Goal: Check status: Check status

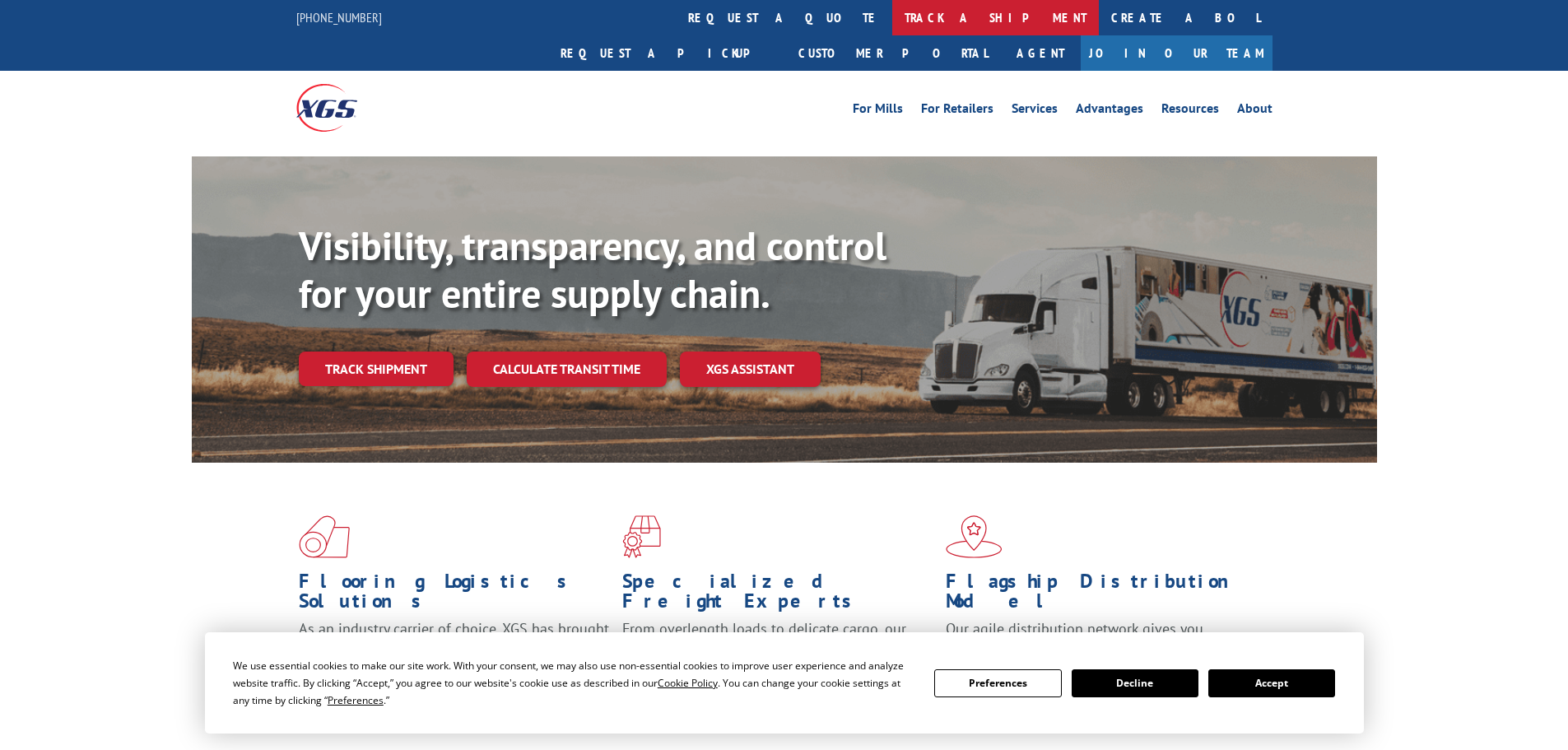
click at [892, 20] on link "track a shipment" at bounding box center [995, 17] width 207 height 36
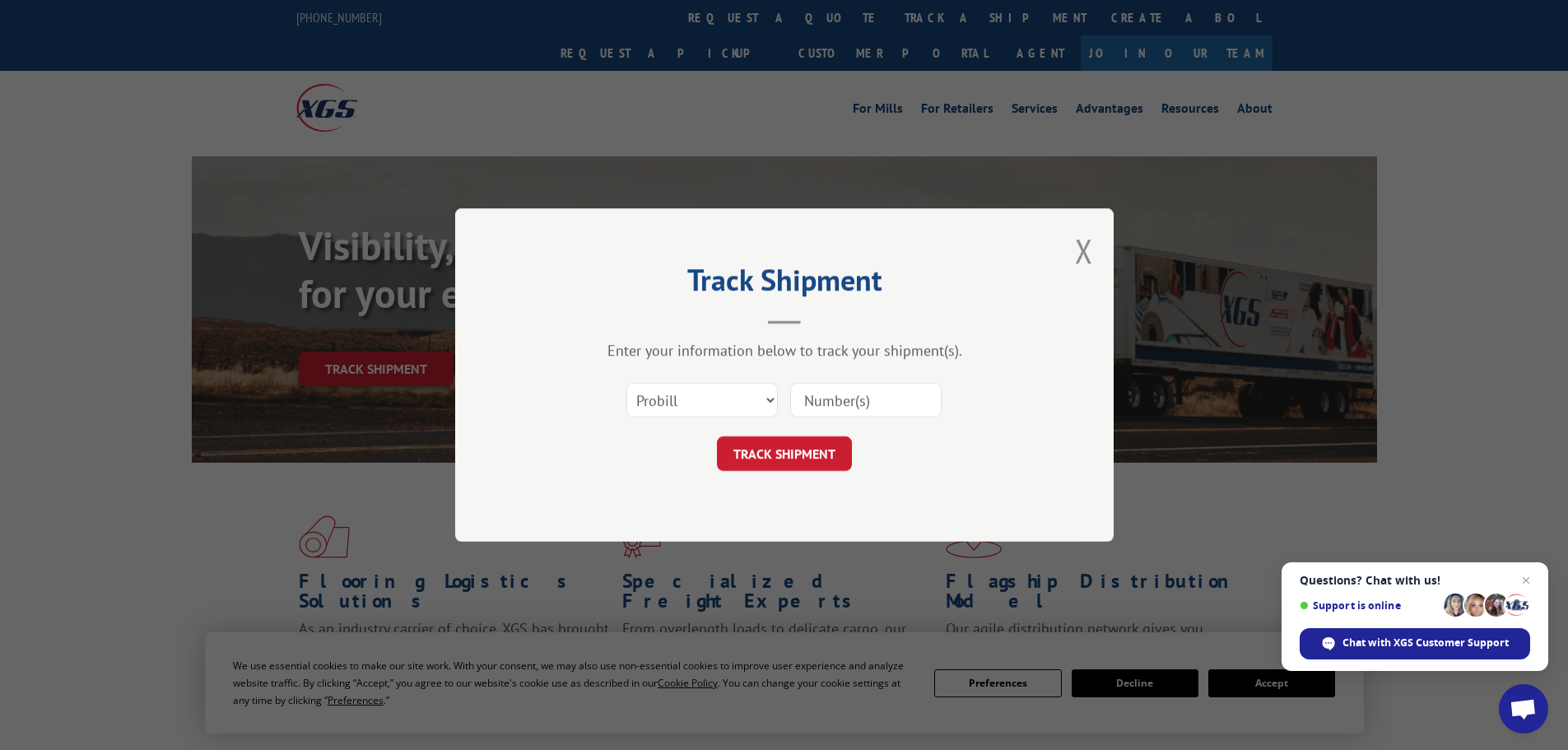
paste input "17450835"
type input "17450835"
click at [822, 472] on div "Track Shipment Enter your information below to track your shipment(s). Select c…" at bounding box center [784, 375] width 659 height 333
click at [832, 445] on button "TRACK SHIPMENT" at bounding box center [784, 454] width 135 height 35
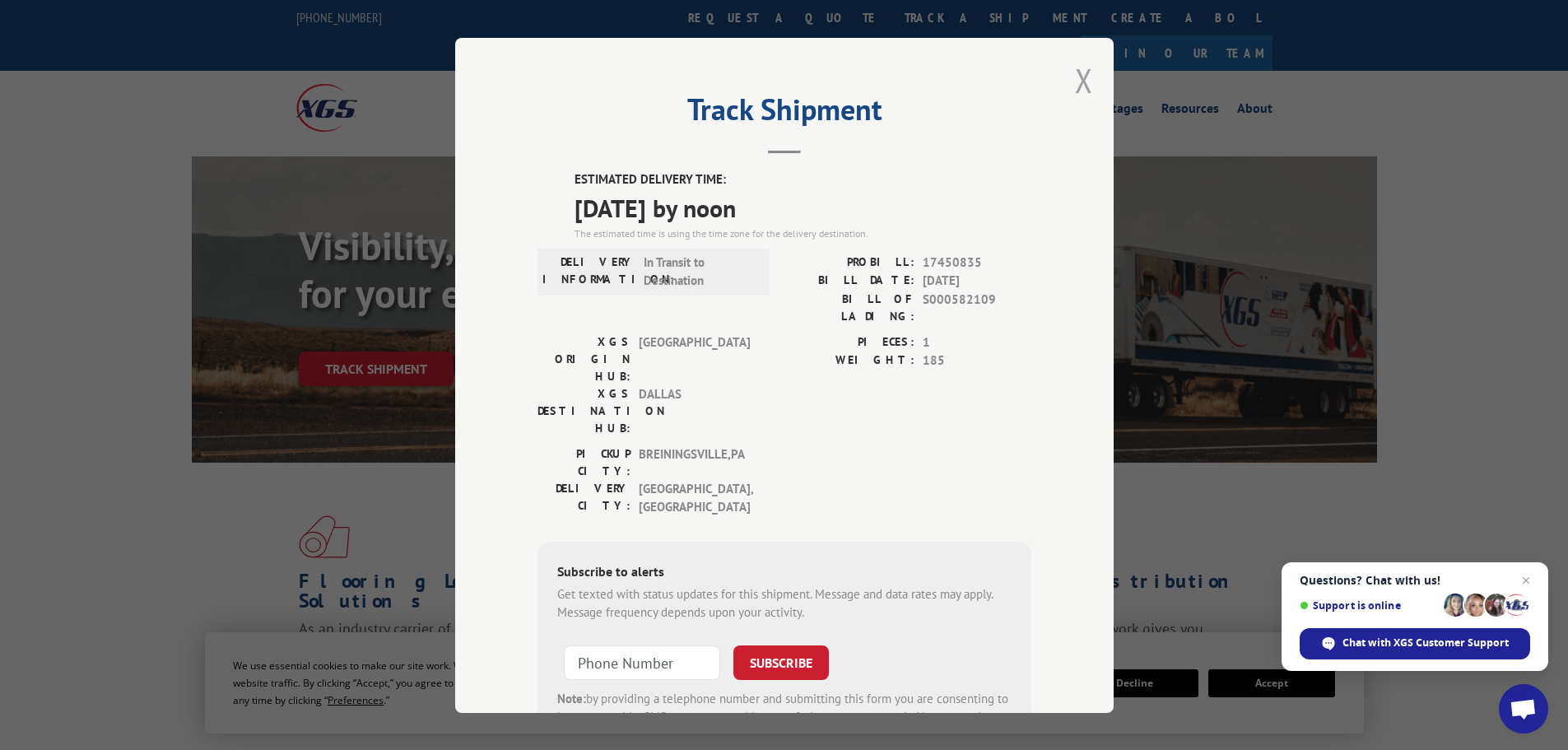
click at [1084, 88] on button "Close modal" at bounding box center [1084, 80] width 18 height 44
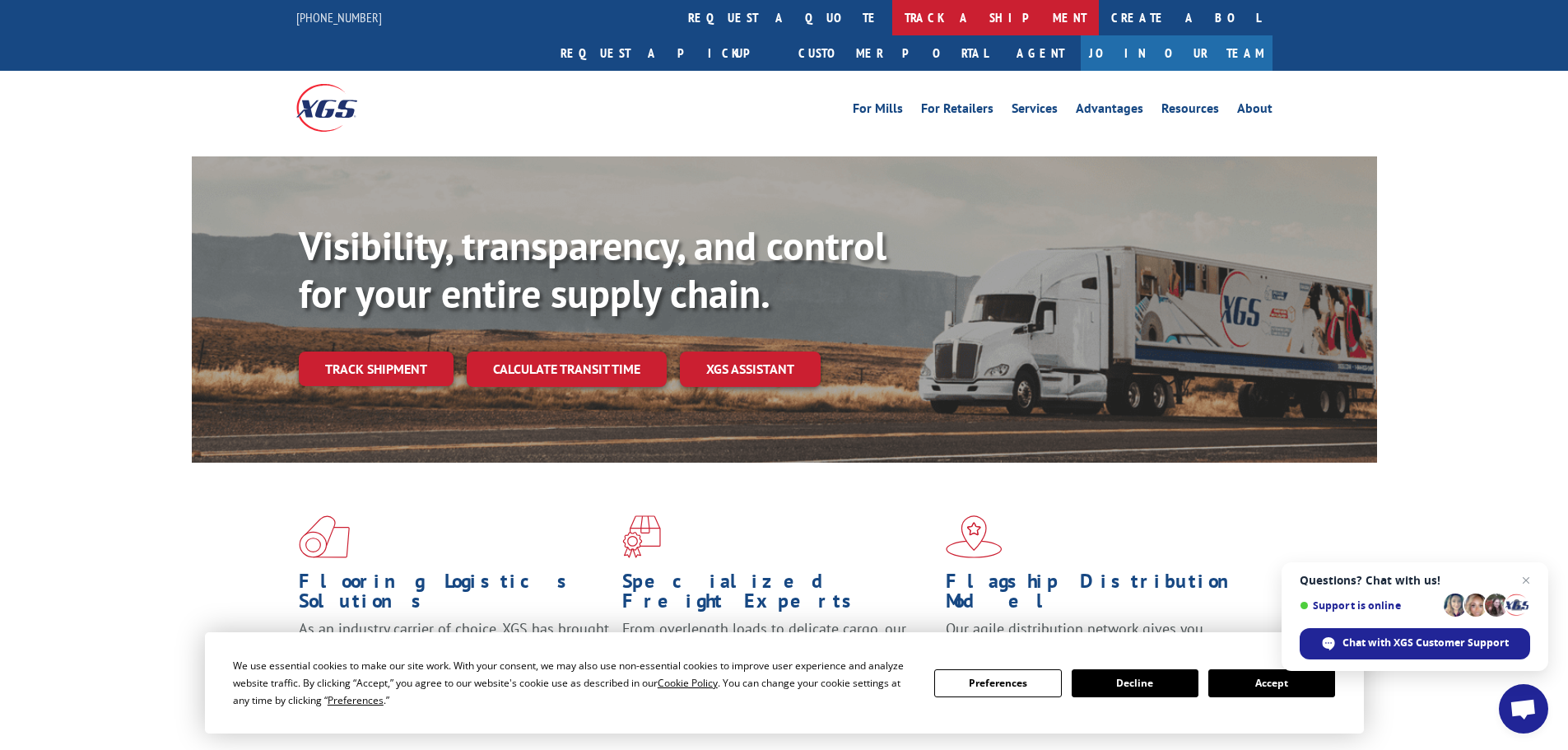
click at [892, 9] on link "track a shipment" at bounding box center [995, 17] width 207 height 36
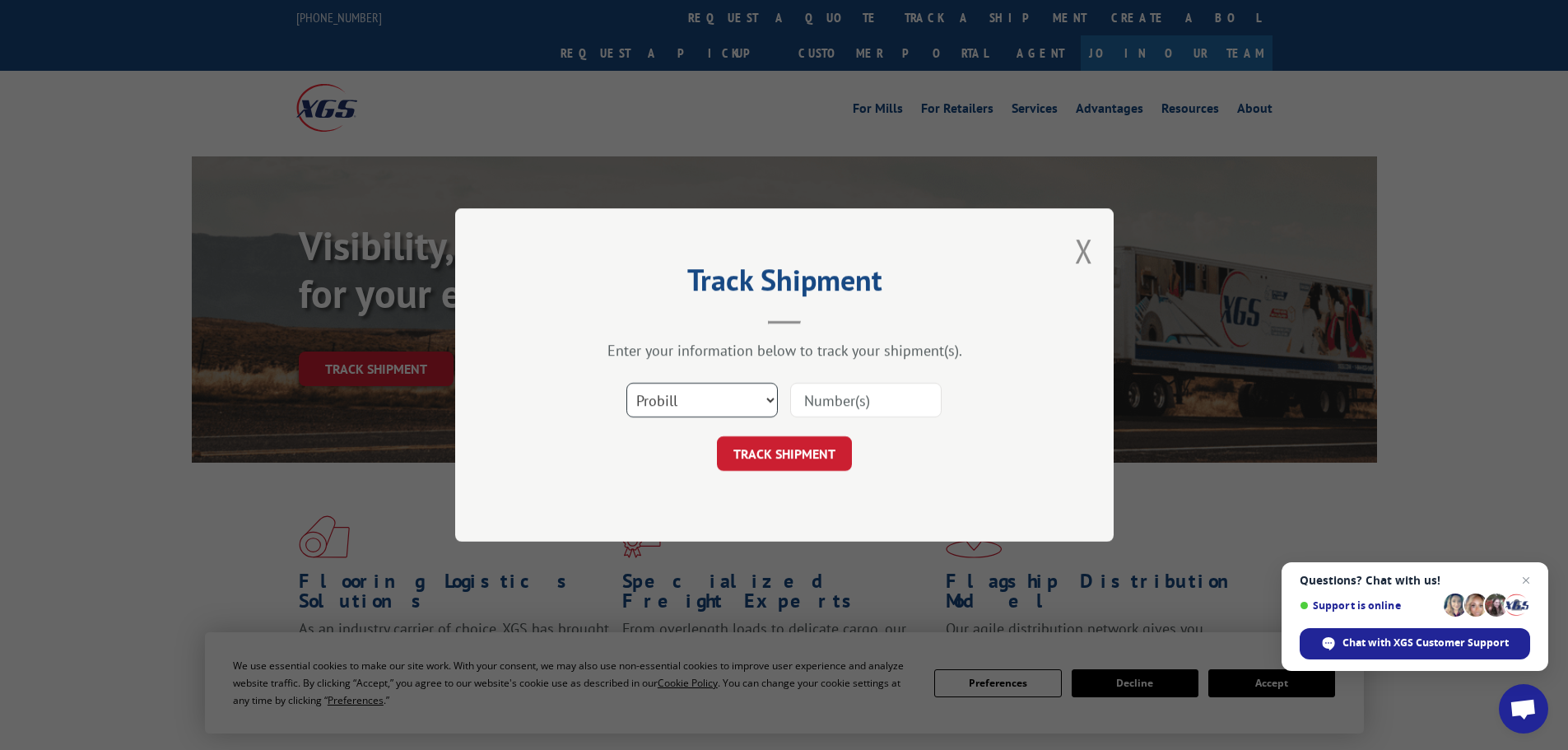
click at [715, 384] on select "Select category... Probill BOL PO" at bounding box center [702, 401] width 151 height 35
click at [627, 383] on select "Select category... Probill BOL PO" at bounding box center [702, 401] width 151 height 35
click at [839, 401] on input at bounding box center [866, 401] width 151 height 35
click at [740, 392] on select "Select category... Probill BOL PO" at bounding box center [702, 401] width 151 height 35
select select "probill"
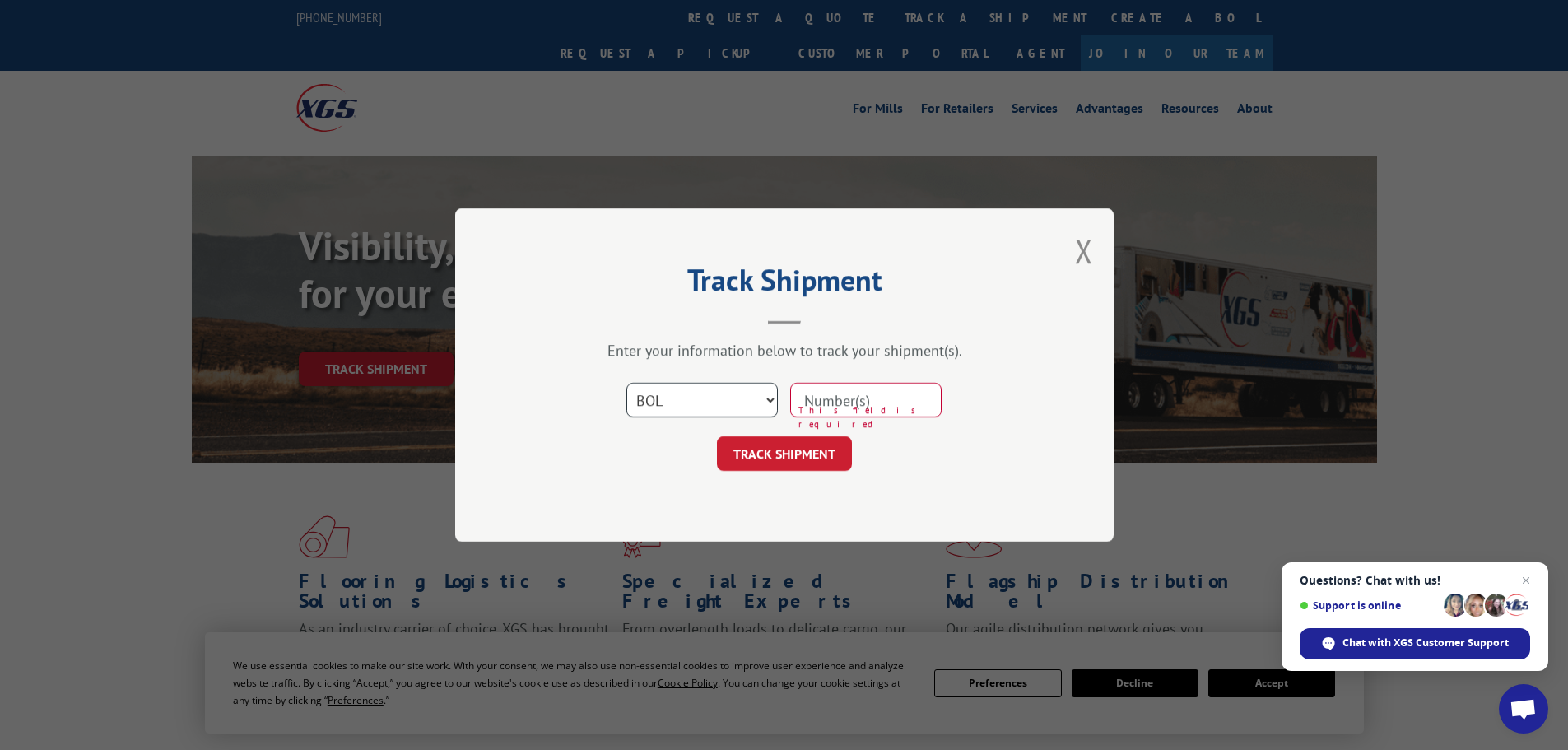
click at [627, 383] on select "Select category... Probill BOL PO" at bounding box center [702, 401] width 151 height 35
click at [855, 415] on input at bounding box center [866, 401] width 151 height 35
type input "17477596"
click at [717, 437] on button "TRACK SHIPMENT" at bounding box center [784, 454] width 135 height 35
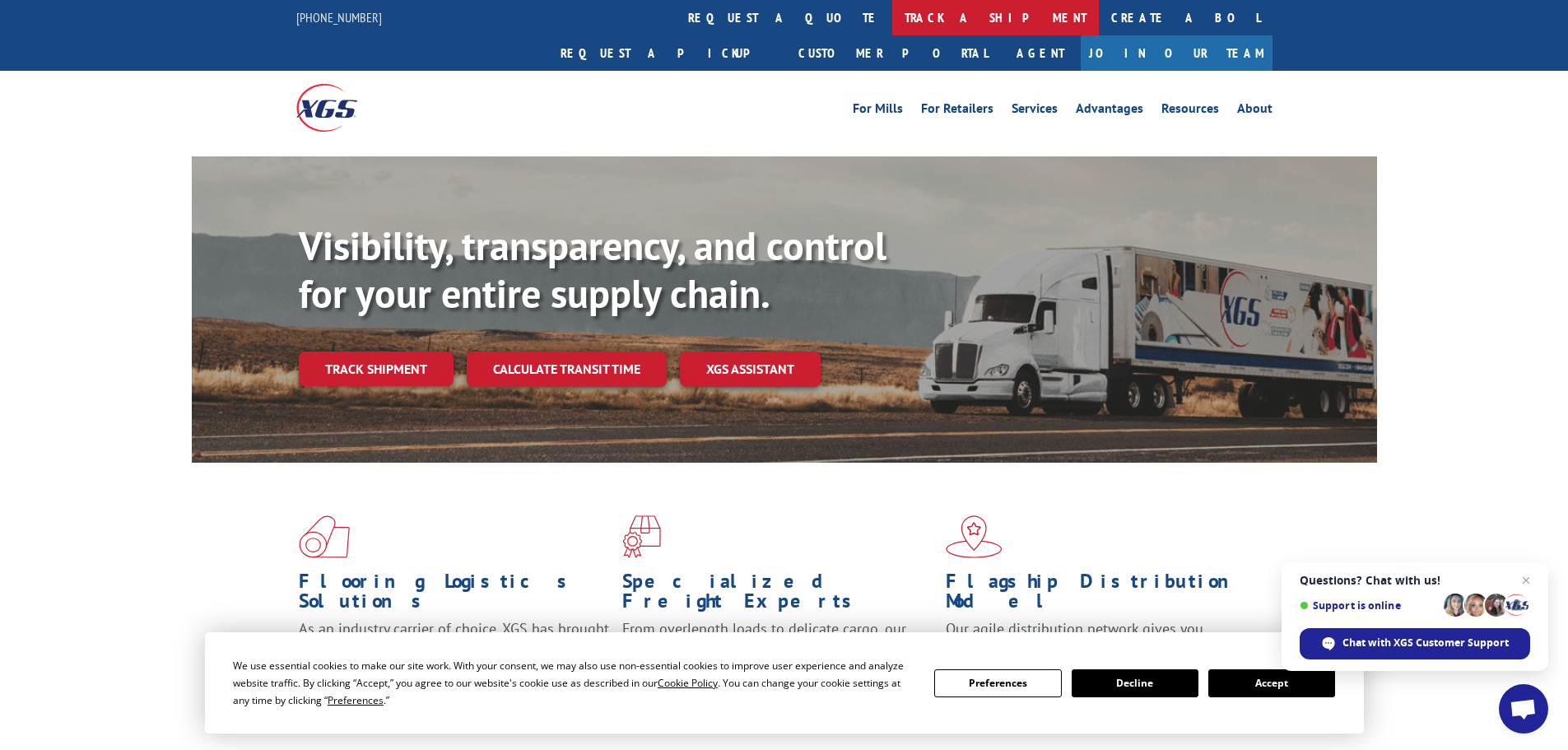
click at [892, 11] on link "track a shipment" at bounding box center [995, 17] width 207 height 36
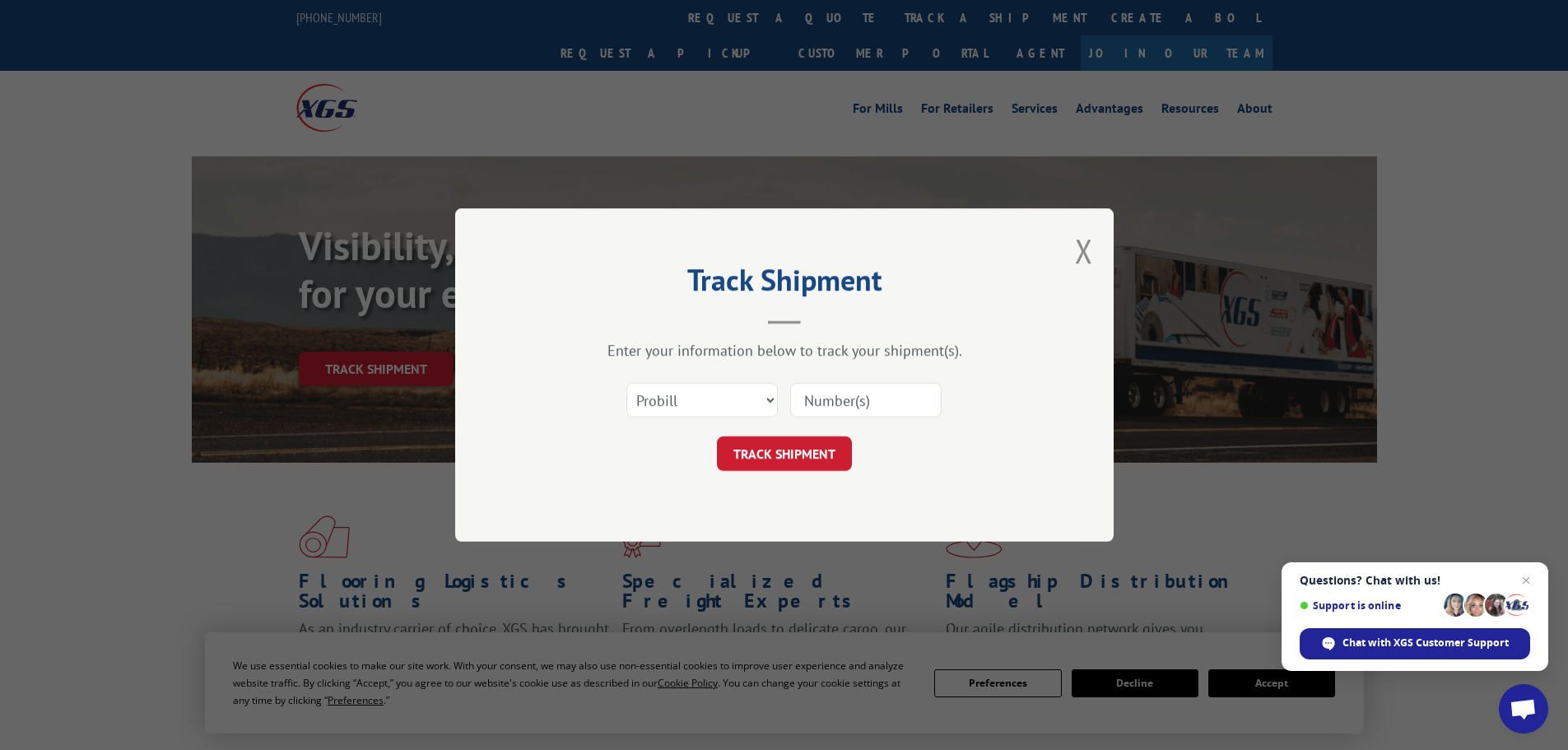
paste input "17450606"
type input "17450606"
click at [783, 473] on div "Track Shipment Enter your information below to track your shipment(s). Select c…" at bounding box center [784, 375] width 659 height 333
click at [804, 449] on button "TRACK SHIPMENT" at bounding box center [784, 454] width 135 height 35
